Goal: Task Accomplishment & Management: Use online tool/utility

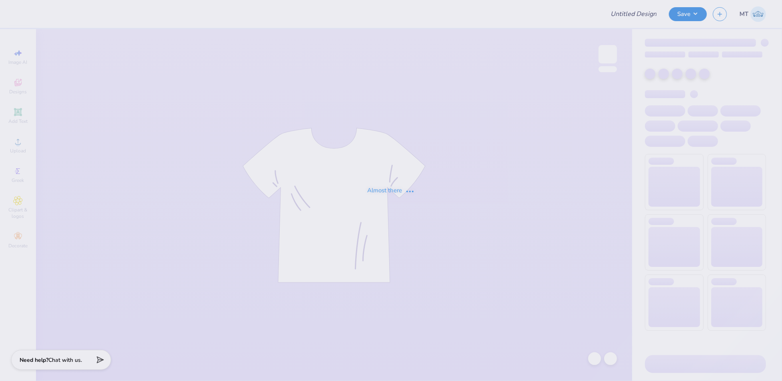
type input "FPS239529"
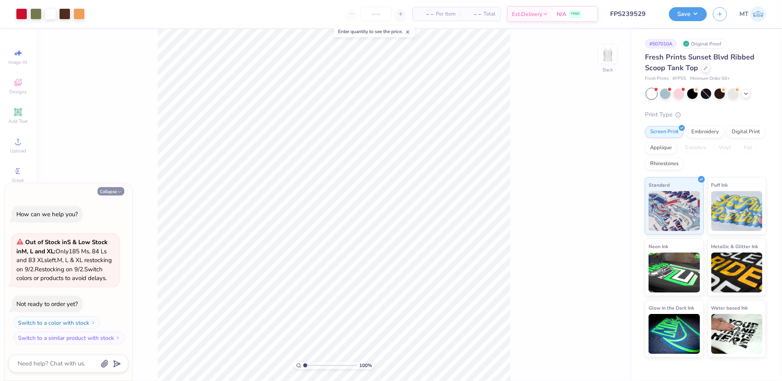
click at [117, 190] on icon "button" at bounding box center [119, 192] width 5 height 5
type textarea "x"
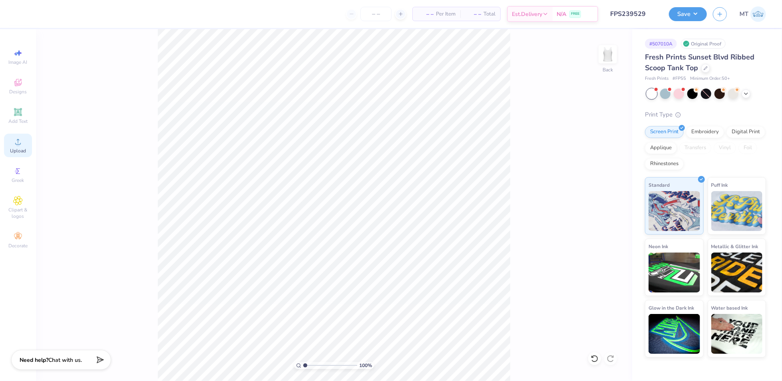
click at [16, 146] on icon at bounding box center [18, 142] width 10 height 10
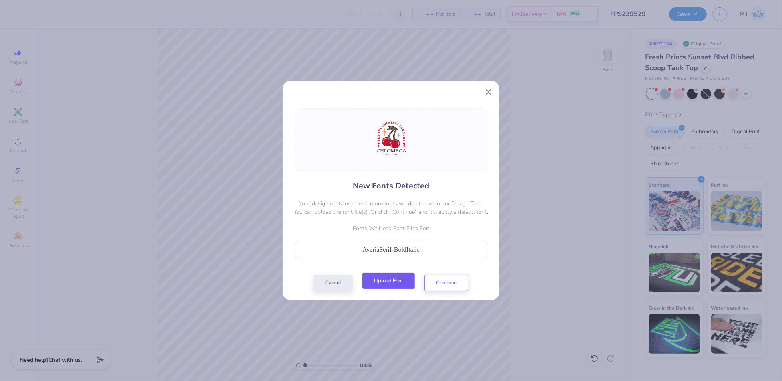
click at [403, 282] on button "Upload Font" at bounding box center [388, 281] width 52 height 16
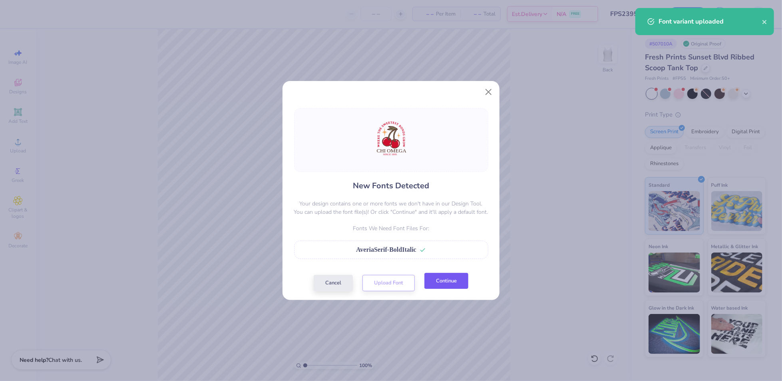
click at [441, 283] on button "Continue" at bounding box center [446, 281] width 44 height 16
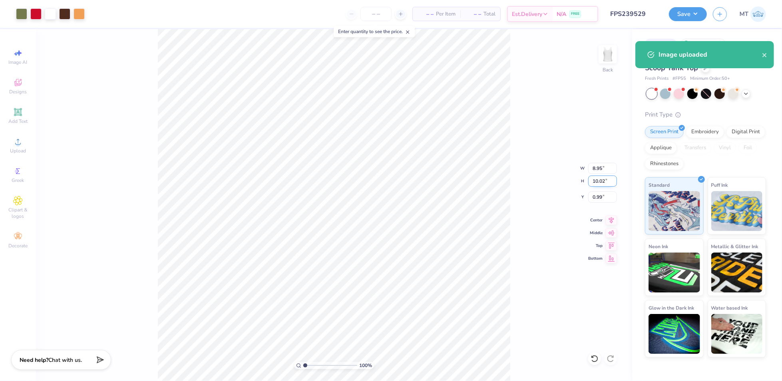
click at [603, 180] on input "10.02" at bounding box center [602, 181] width 29 height 11
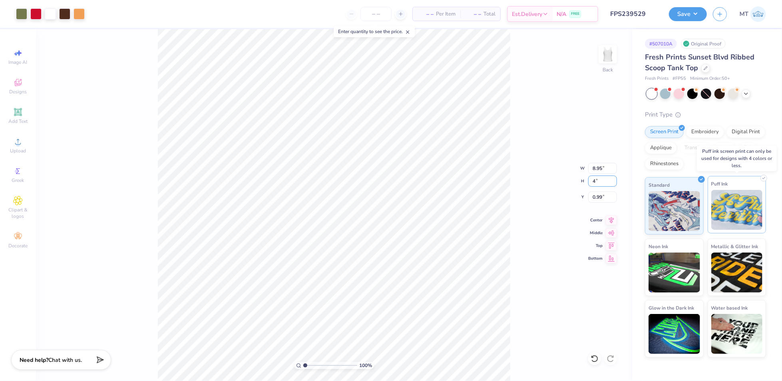
type input "4"
type input "3.57"
type input "4.00"
click at [597, 199] on input "4.00" at bounding box center [602, 197] width 29 height 11
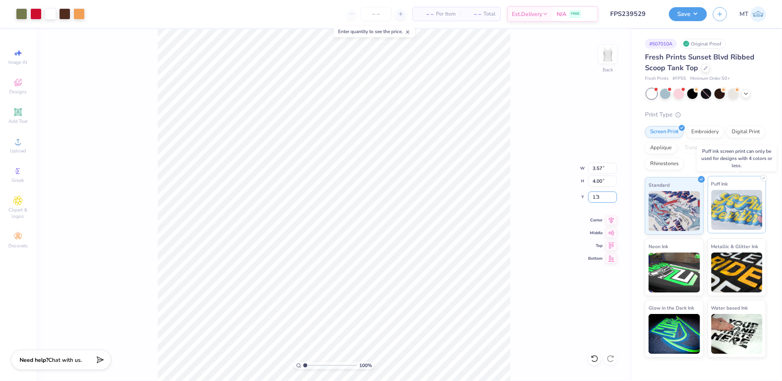
type input "1.30"
type input "1.00535059101859"
type textarea "x"
type input "1.30148060261061"
type textarea "x"
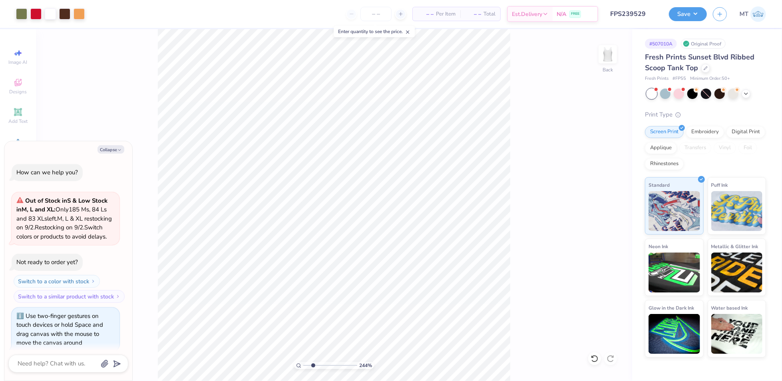
scroll to position [16, 0]
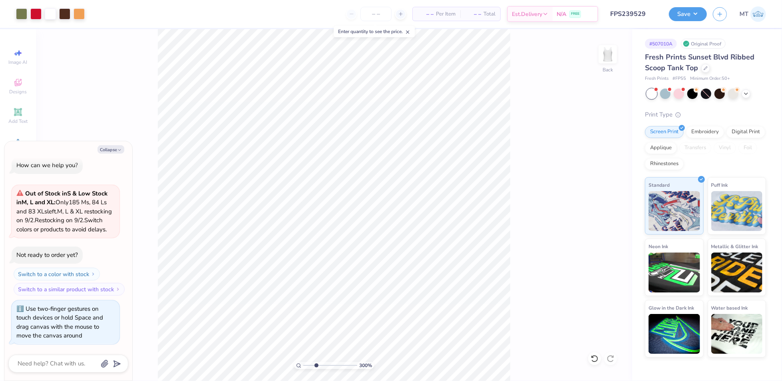
type input "2.99965394755185"
type textarea "x"
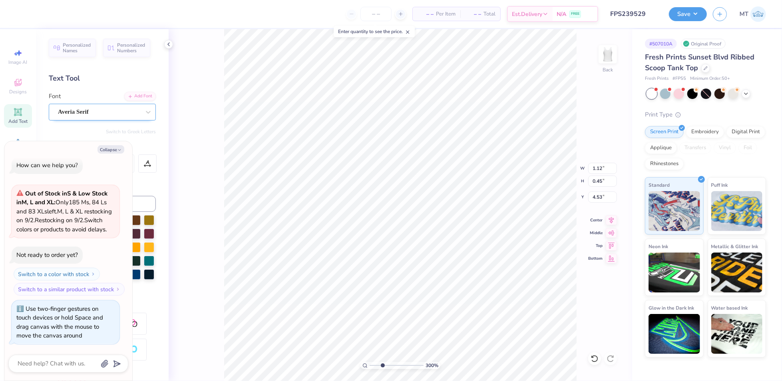
type input "2.99965394755185"
click at [132, 115] on div "Averia Serif" at bounding box center [99, 112] width 84 height 12
type textarea "x"
type input "2.99965394755185"
click at [111, 148] on button "Collapse" at bounding box center [110, 149] width 27 height 8
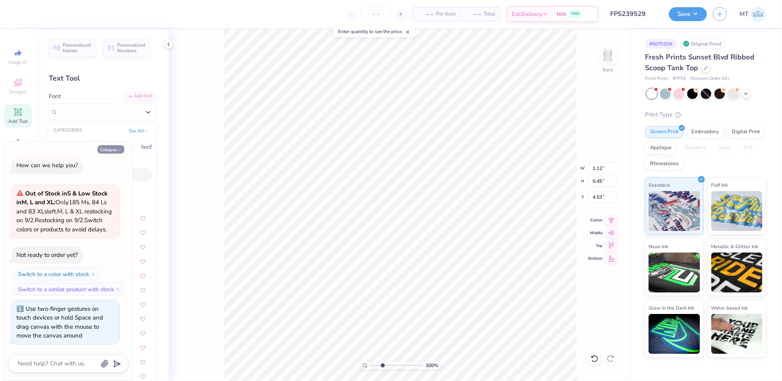
type textarea "x"
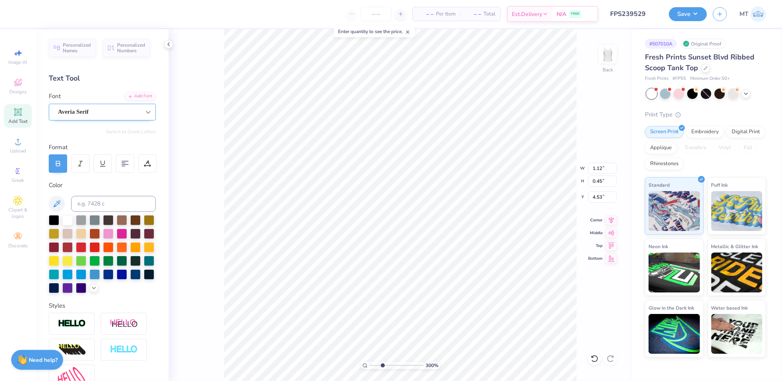
click at [141, 118] on div at bounding box center [148, 112] width 14 height 14
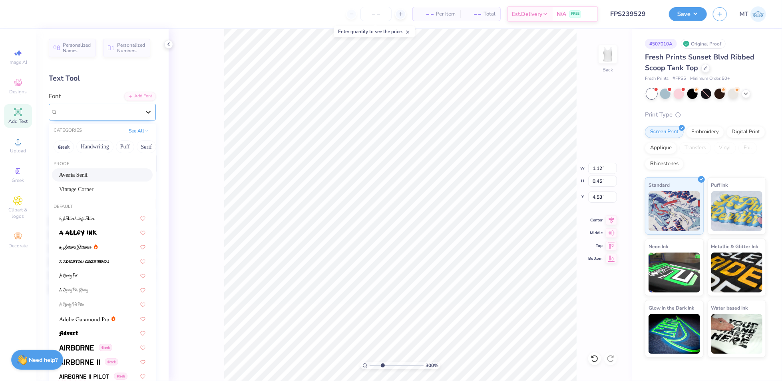
click at [141, 118] on div at bounding box center [148, 112] width 14 height 14
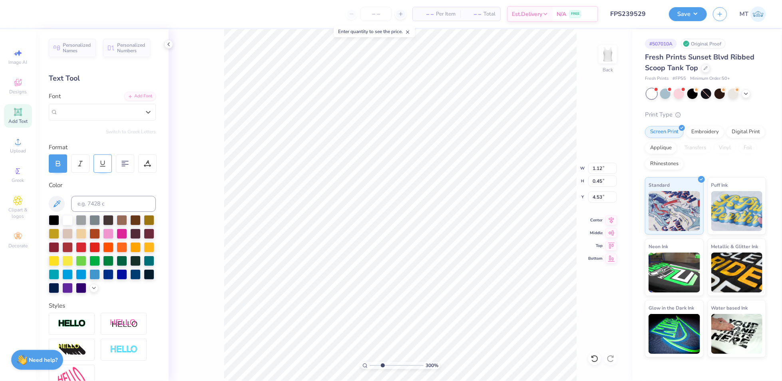
click at [75, 164] on div at bounding box center [80, 164] width 18 height 18
type input "2.99965394755185"
type input "0.43"
type input "4.57"
type input "2.99965394755185"
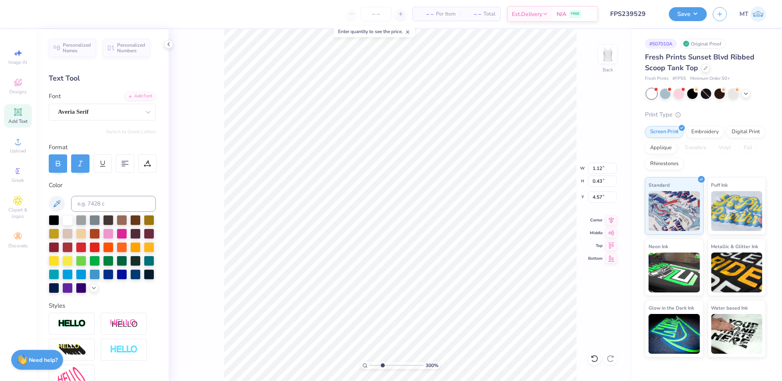
type input "2.34"
type input "0.45"
type input "4.53"
click at [81, 163] on icon at bounding box center [80, 163] width 7 height 7
type input "2.99965394755185"
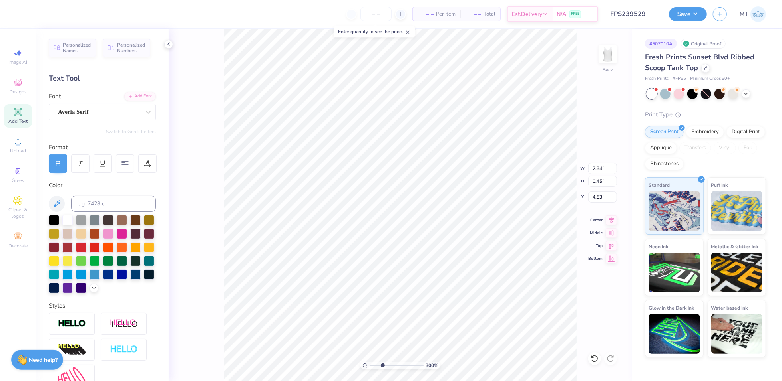
type input "2.19"
type input "0.43"
type input "4.56"
type input "7.4011466149813"
type input "3.49"
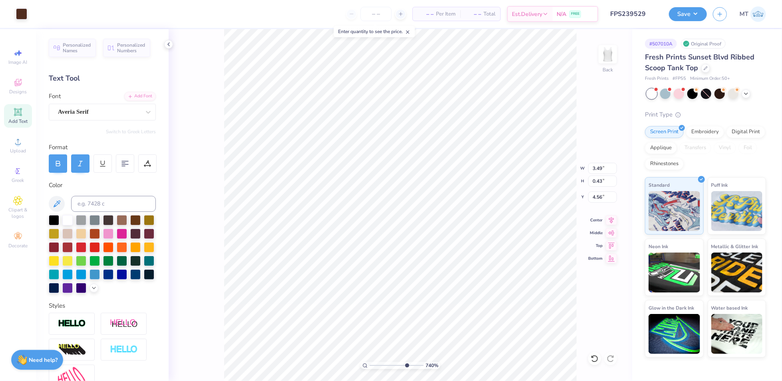
type input "7.4011466149813"
type input "4.52"
type input "6.4419198102019"
type input "3.45"
type input "6.4419198102019"
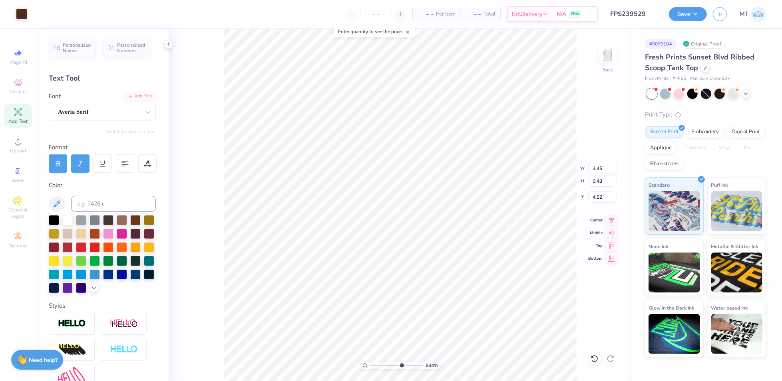
type input "4.53"
type input "3.91168182755163"
type input "3.45"
type input "4.65769196673956"
type input "1.32"
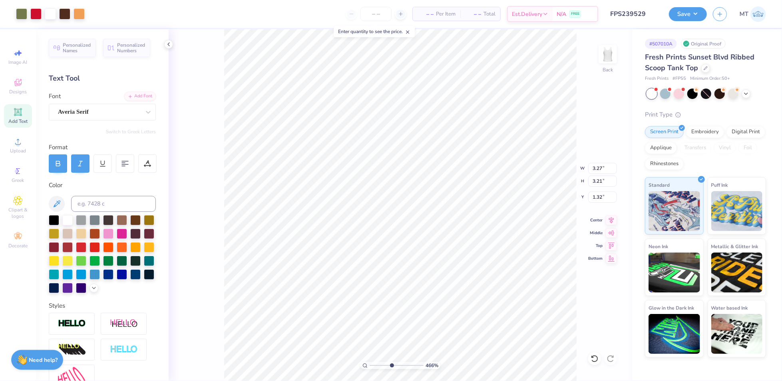
type input "4.65769196673956"
type input "1.30"
click at [506, 304] on li "Ungroup" at bounding box center [509, 312] width 63 height 16
type input "4.65769196673956"
type input "1.33"
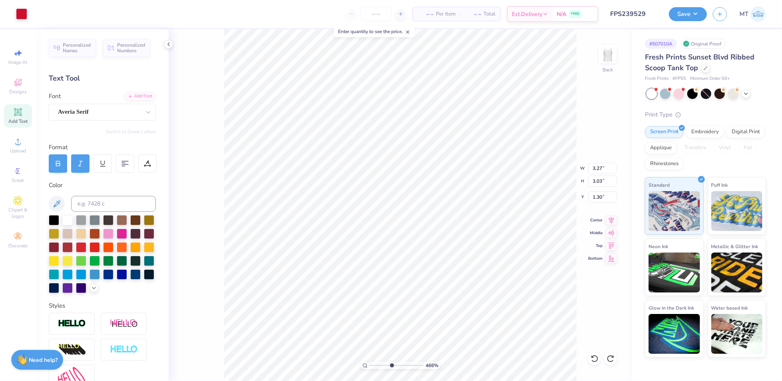
type input "4.65769196673956"
type input "1.34"
type input "4.45265966590097"
type input "3.45"
type input "4.58"
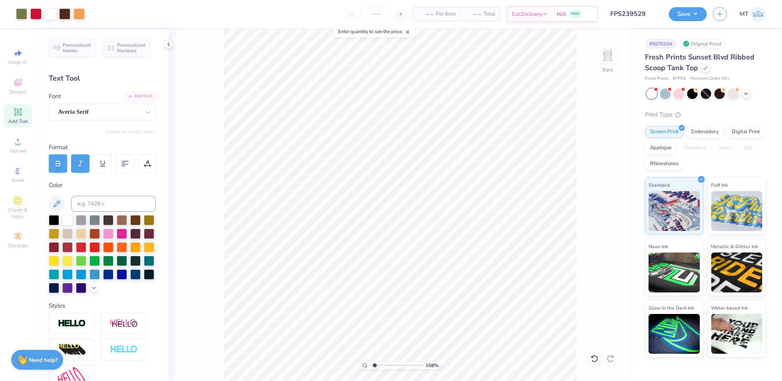
type input "1.57544538517664"
click at [600, 180] on input "4.05" at bounding box center [602, 181] width 29 height 11
type input "3.8"
type input "1.57544538517664"
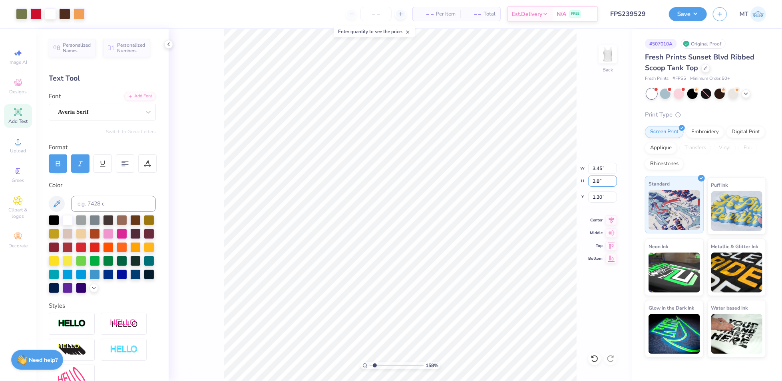
type input "3.23"
type input "3.80"
click at [598, 200] on input "1.43" at bounding box center [602, 197] width 29 height 11
type input "1.3"
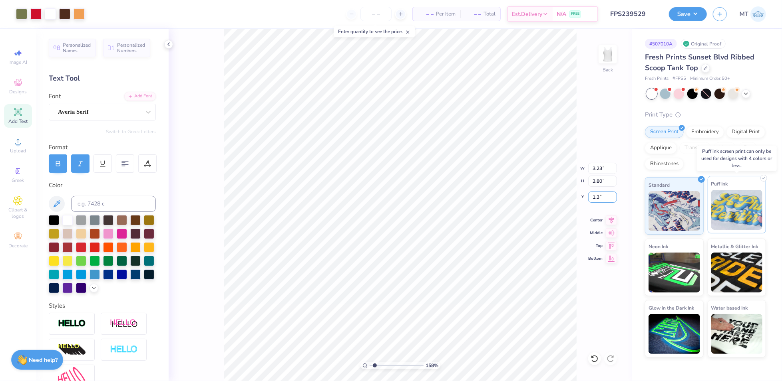
type input "1.57544538517664"
type input "1.30"
type input "4.14303835344597"
click at [595, 194] on input "1.29" at bounding box center [602, 197] width 29 height 11
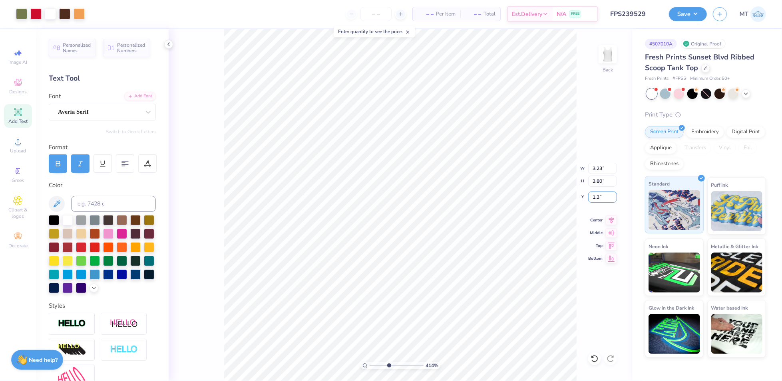
type input "1.3"
type input "4.14303835344597"
type input "1.30"
type input "1"
click at [698, 12] on button "Save" at bounding box center [688, 13] width 38 height 14
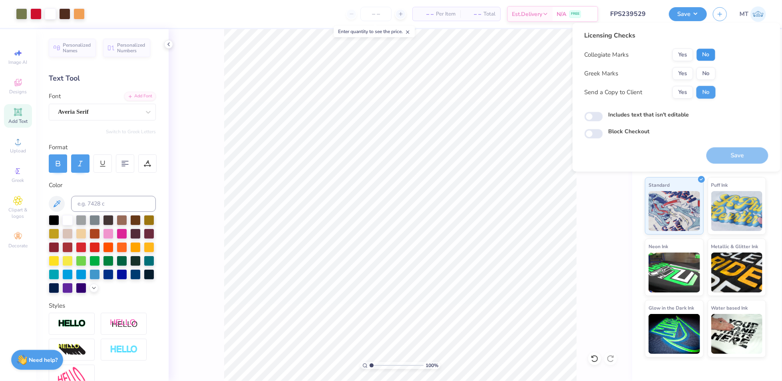
click at [707, 54] on button "No" at bounding box center [705, 54] width 19 height 13
click at [685, 73] on button "Yes" at bounding box center [682, 73] width 21 height 13
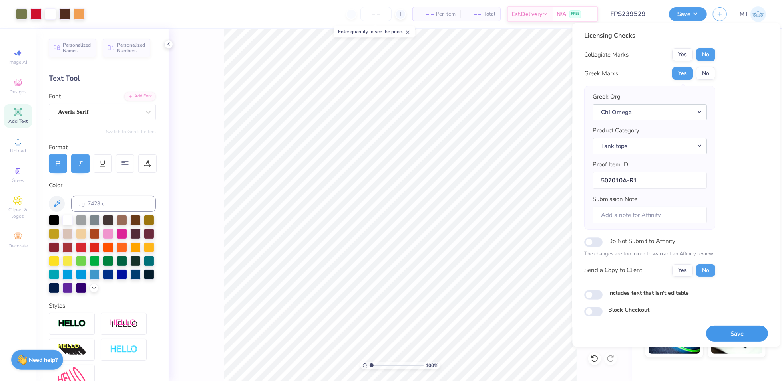
click at [728, 333] on button "Save" at bounding box center [737, 334] width 62 height 16
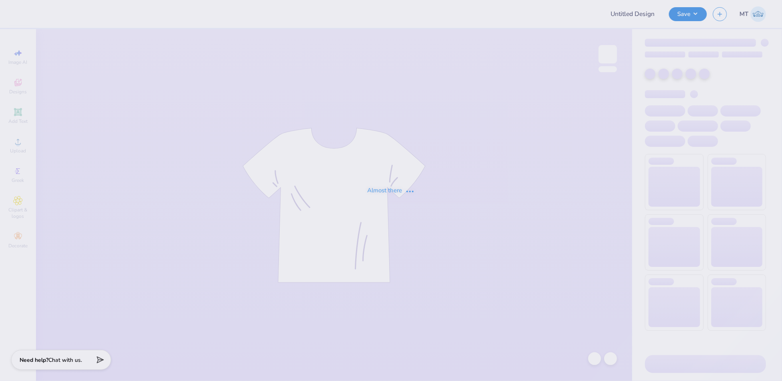
type input "FPS239263"
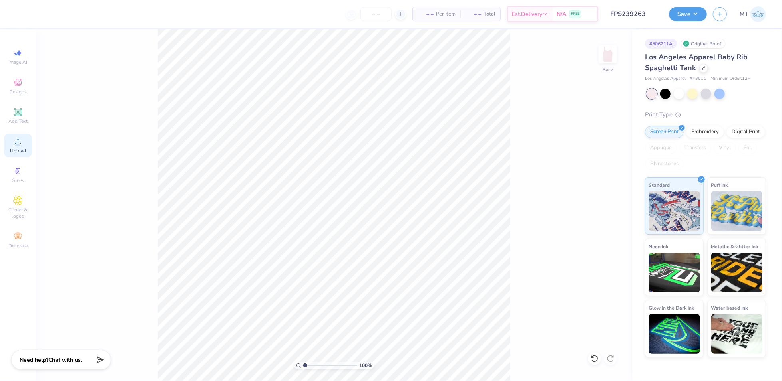
click at [20, 149] on span "Upload" at bounding box center [18, 151] width 16 height 6
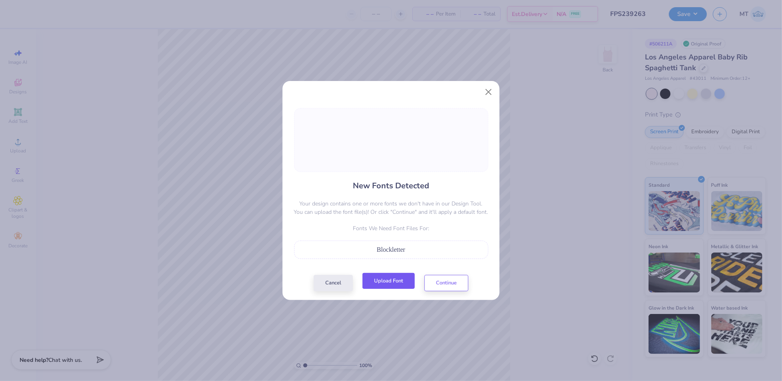
click at [406, 283] on button "Upload Font" at bounding box center [388, 281] width 52 height 16
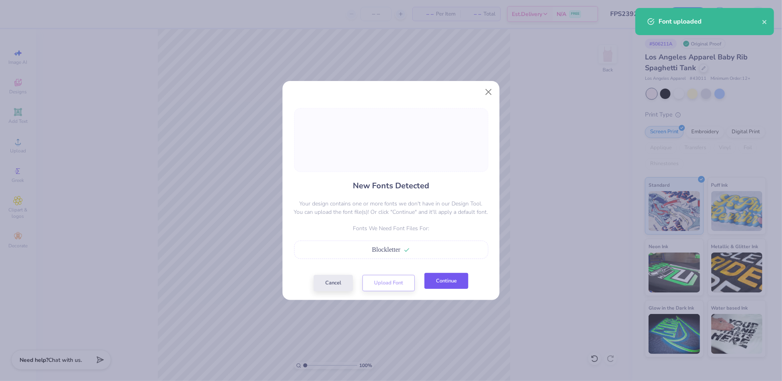
click at [446, 284] on button "Continue" at bounding box center [446, 281] width 44 height 16
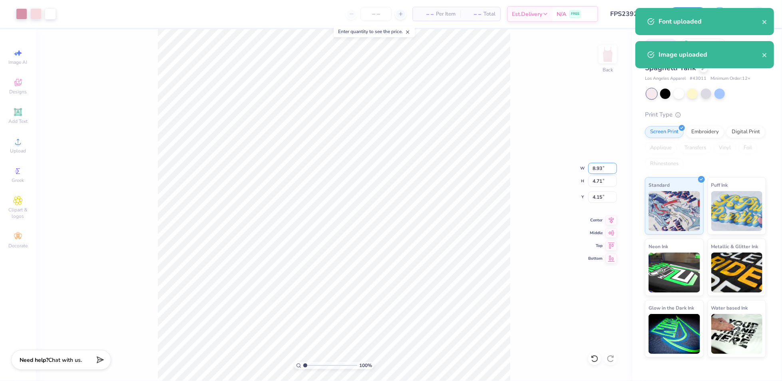
click at [597, 171] on input "8.93" at bounding box center [602, 168] width 29 height 11
type input "6.00"
type input "3.16"
type input "4.92"
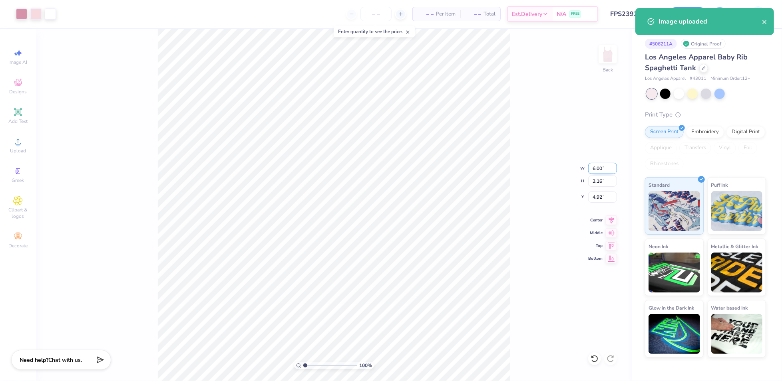
click at [592, 170] on input "6.00" at bounding box center [602, 168] width 29 height 11
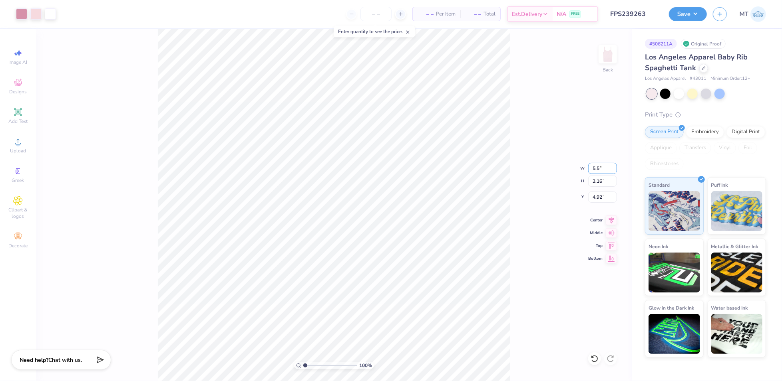
type input "5.50"
type input "2.90"
click at [600, 196] on input "5.05" at bounding box center [602, 197] width 29 height 11
type input "2.00"
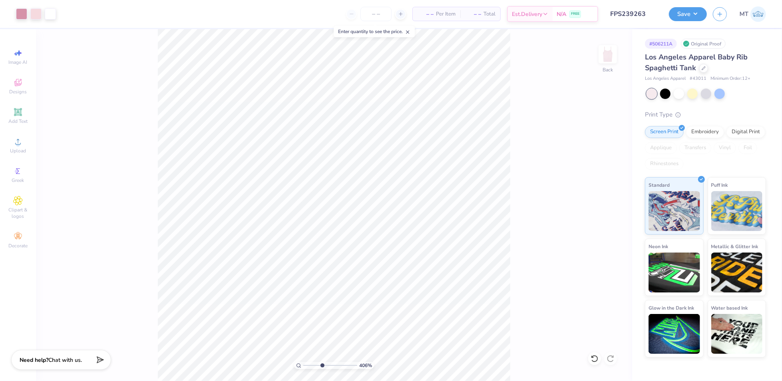
type input "4.25235402451893"
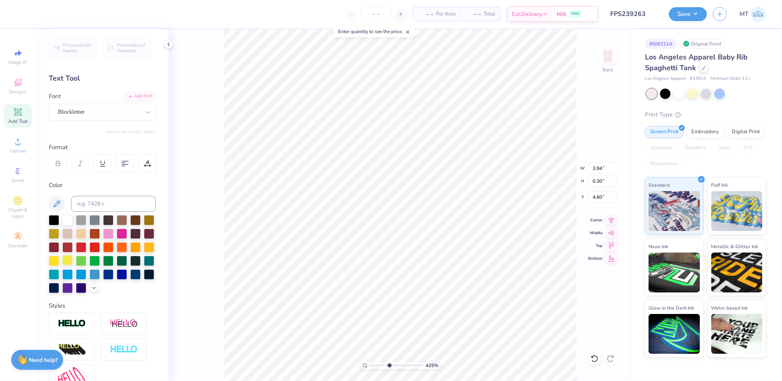
scroll to position [89, 0]
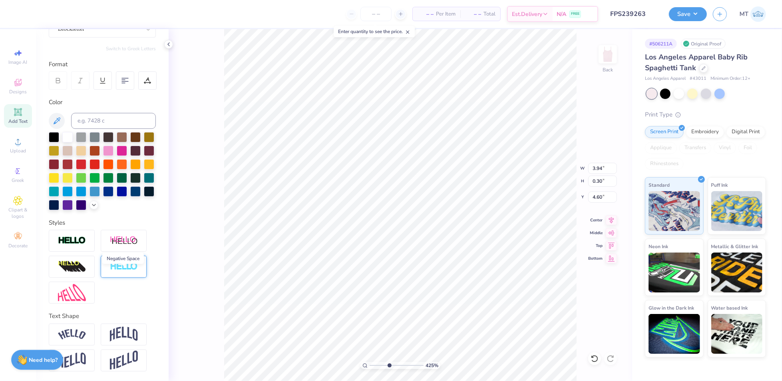
click at [134, 272] on img at bounding box center [124, 266] width 28 height 9
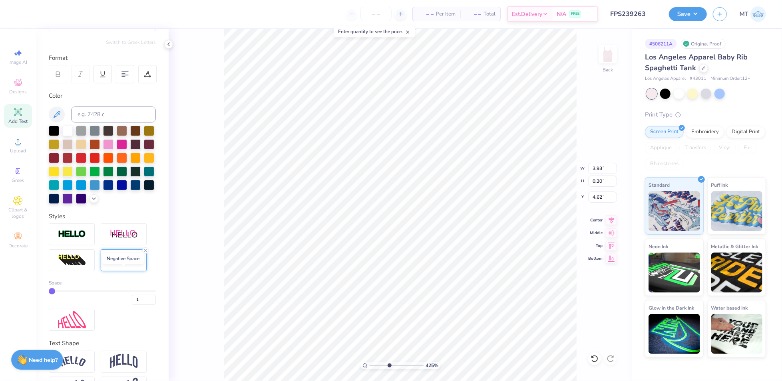
type input "3.93"
type input "4.62"
type input "2"
click at [144, 305] on input "2" at bounding box center [144, 300] width 24 height 10
type input "2"
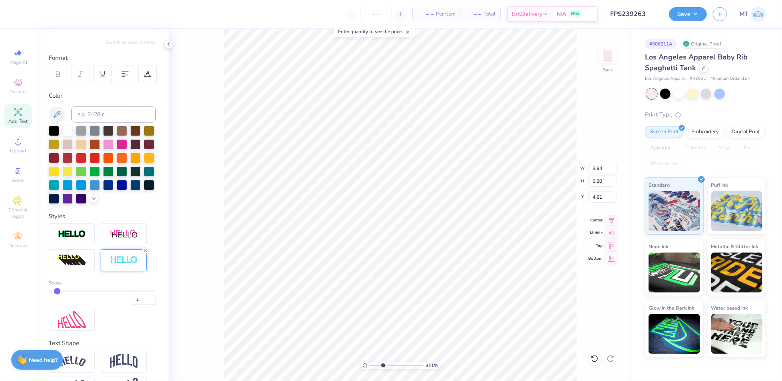
type input "3.11052629075247"
type input "4.59"
type input "1"
click at [693, 16] on button "Save" at bounding box center [688, 13] width 38 height 14
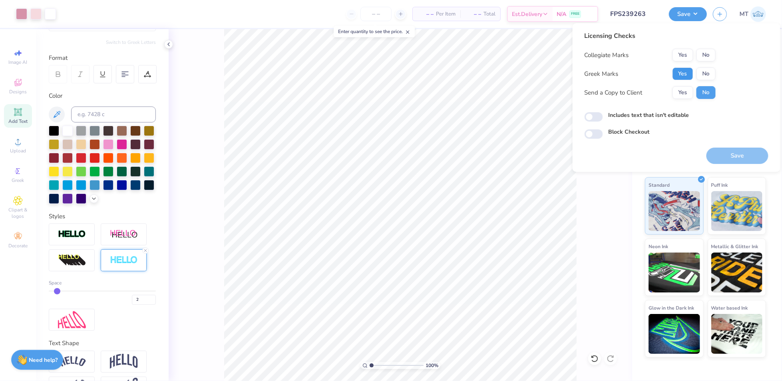
click at [676, 77] on button "Yes" at bounding box center [682, 73] width 21 height 13
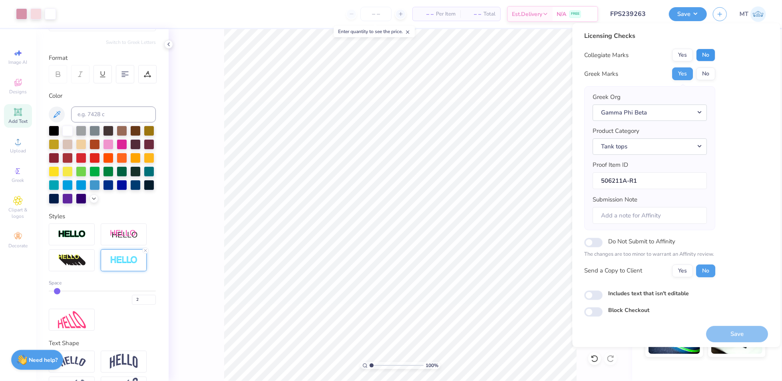
click at [704, 54] on button "No" at bounding box center [705, 55] width 19 height 13
click at [730, 337] on button "Save" at bounding box center [737, 334] width 62 height 16
